Goal: Information Seeking & Learning: Learn about a topic

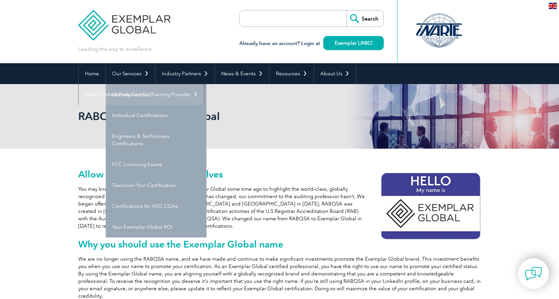
click at [134, 99] on link "Getting Certified" at bounding box center [156, 94] width 101 height 21
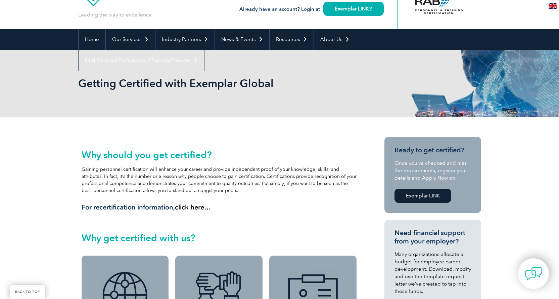
scroll to position [34, 0]
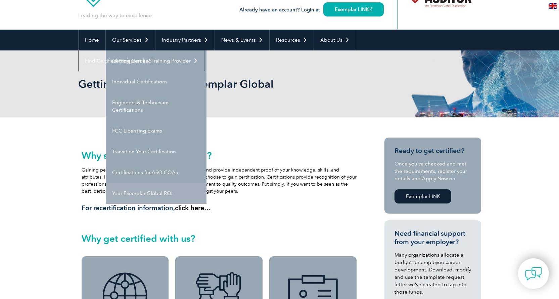
click at [145, 194] on link "Your Exemplar Global ROI" at bounding box center [156, 193] width 101 height 21
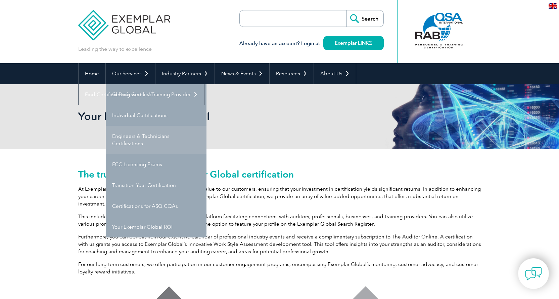
click at [151, 148] on link "Engineers & Technicians Certifications" at bounding box center [156, 140] width 101 height 28
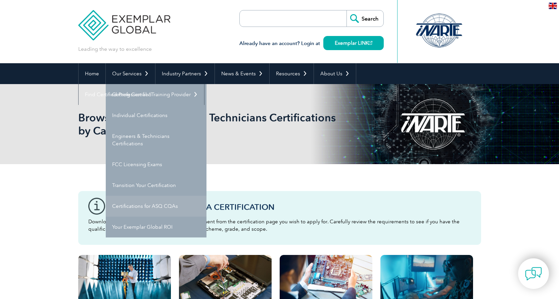
click at [148, 213] on link "Certifications for ASQ CQAs" at bounding box center [156, 206] width 101 height 21
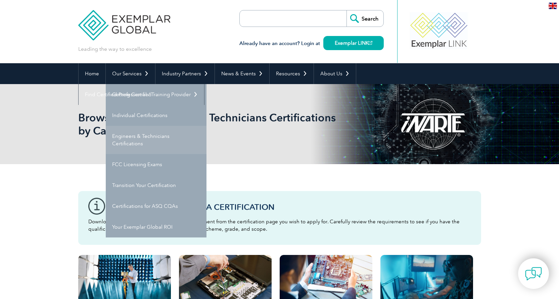
click at [143, 139] on link "Engineers & Technicians Certifications" at bounding box center [156, 140] width 101 height 28
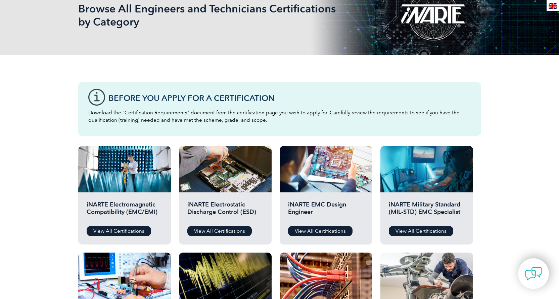
scroll to position [235, 0]
